Goal: Navigation & Orientation: Find specific page/section

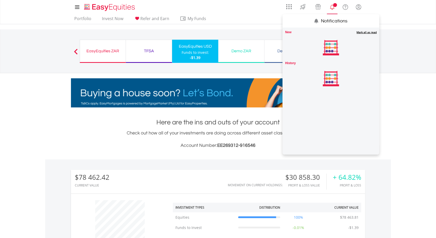
scroll to position [50, 98]
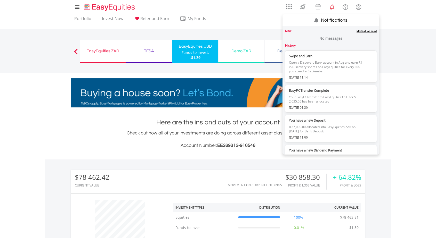
click at [363, 30] on link "Mark all as read" at bounding box center [366, 31] width 20 height 4
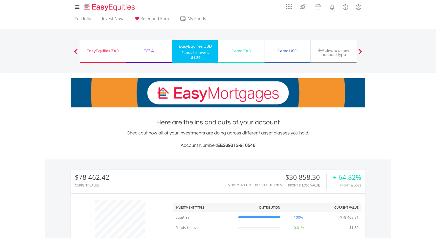
click at [113, 48] on div "EasyEquities ZAR" at bounding box center [102, 50] width 39 height 7
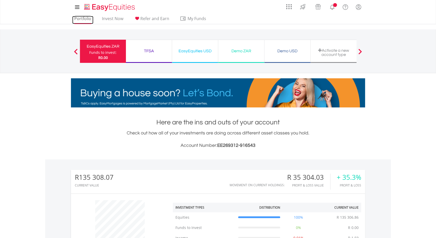
click at [86, 20] on link "Portfolio" at bounding box center [82, 20] width 21 height 8
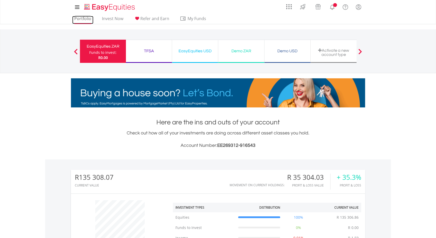
scroll to position [50, 98]
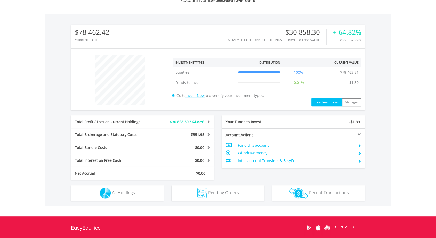
scroll to position [198, 0]
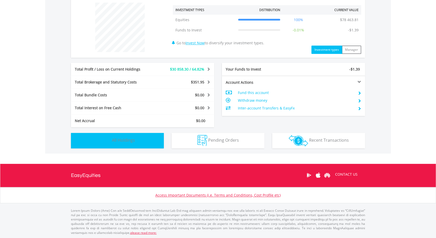
click at [154, 140] on button "Holdings All Holdings" at bounding box center [117, 140] width 93 height 15
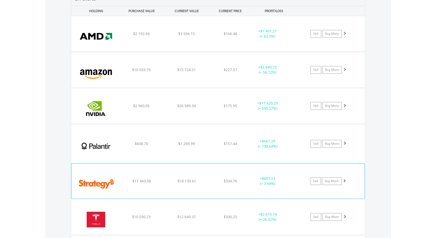
scroll to position [361, 0]
